Goal: Task Accomplishment & Management: Use online tool/utility

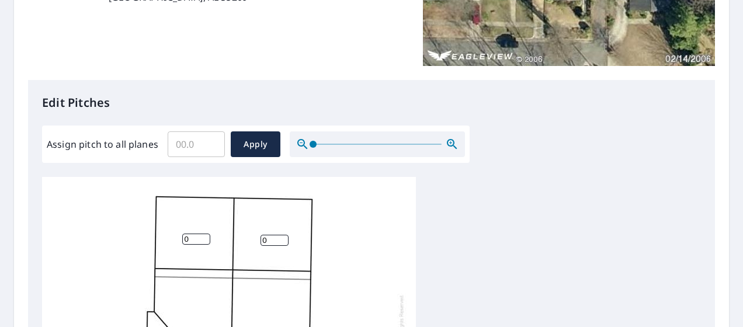
scroll to position [12, 0]
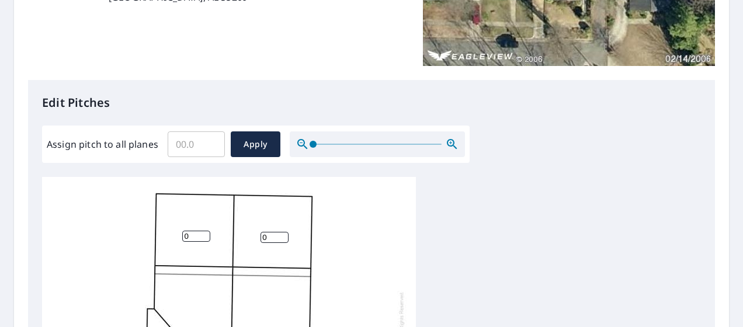
click at [195, 148] on input "Assign pitch to all planes" at bounding box center [196, 144] width 57 height 33
type input "5"
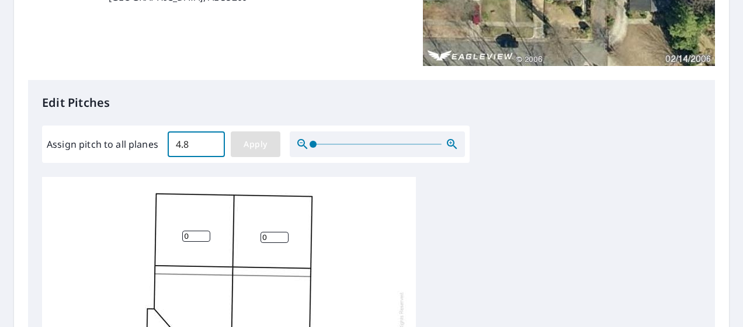
type input "4.8"
click at [244, 148] on span "Apply" at bounding box center [255, 144] width 31 height 15
type input "4.8"
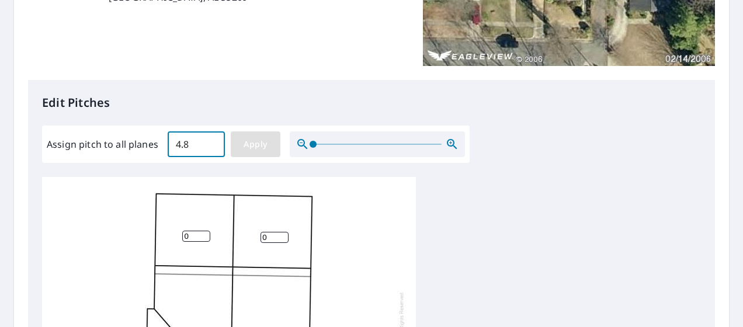
type input "4.8"
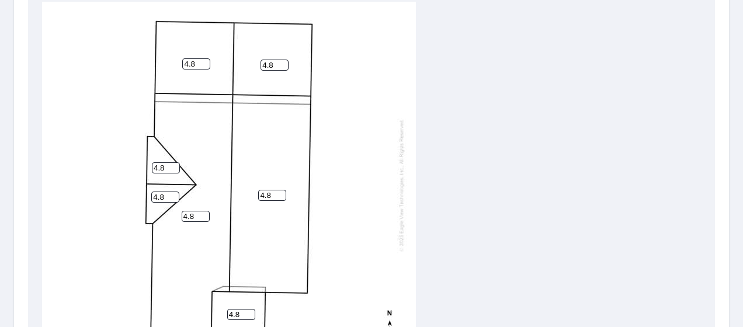
scroll to position [292, 0]
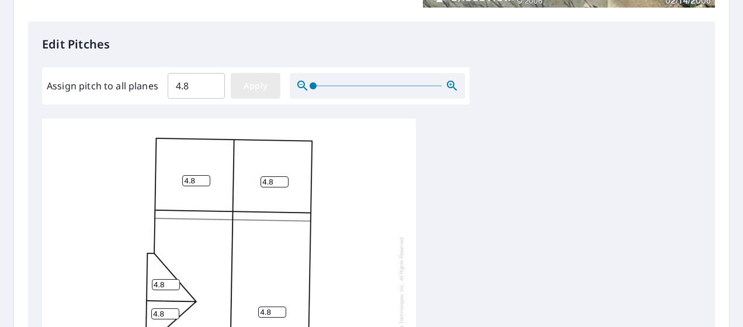
click at [267, 89] on span "Apply" at bounding box center [255, 86] width 31 height 15
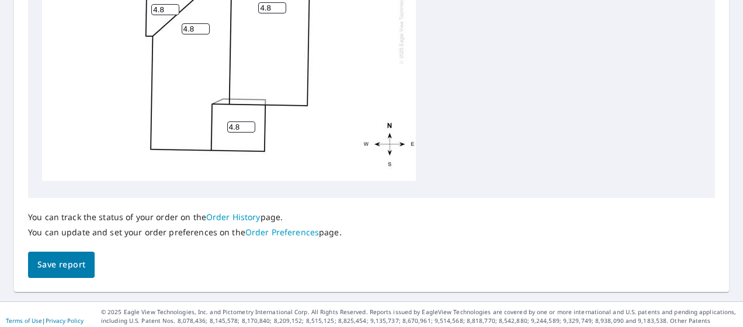
scroll to position [597, 0]
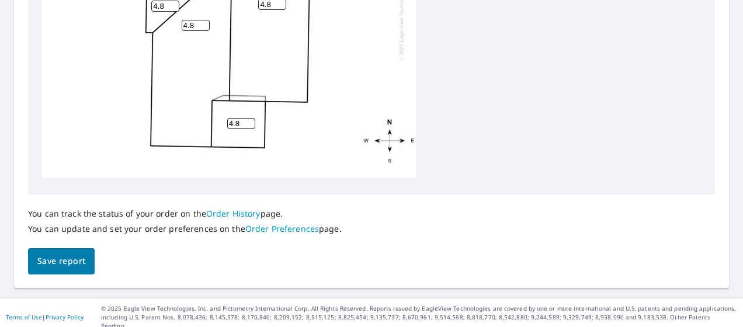
click at [77, 266] on span "Save report" at bounding box center [61, 261] width 48 height 15
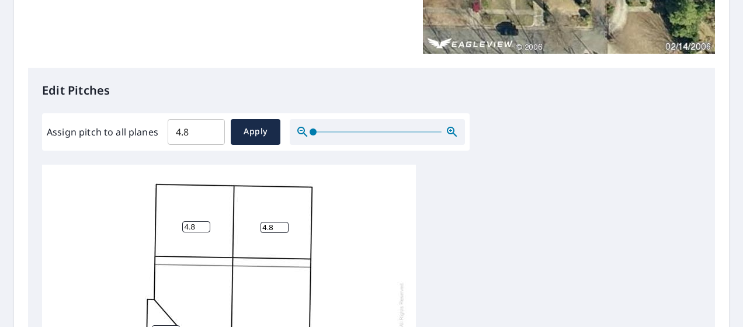
scroll to position [0, 0]
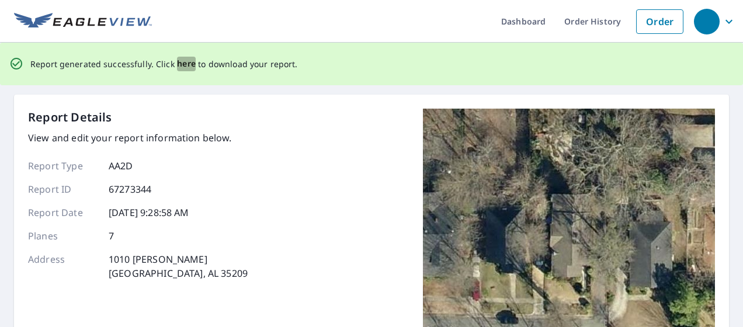
click at [186, 60] on span "here" at bounding box center [186, 64] width 19 height 15
